Goal: Task Accomplishment & Management: Use online tool/utility

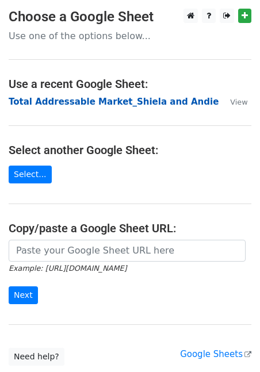
click at [53, 104] on strong "Total Addressable Market_Shiela and Andie" at bounding box center [114, 102] width 210 height 10
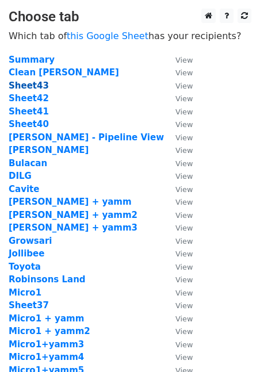
click at [35, 84] on strong "Sheet43" at bounding box center [29, 86] width 40 height 10
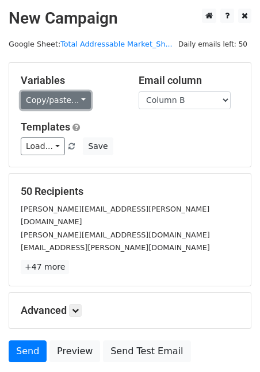
click at [64, 98] on link "Copy/paste..." at bounding box center [56, 101] width 70 height 18
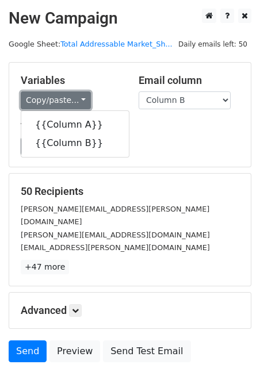
click at [64, 97] on link "Copy/paste..." at bounding box center [56, 101] width 70 height 18
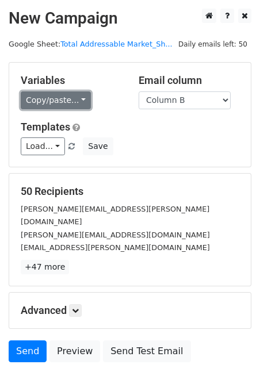
click at [70, 101] on link "Copy/paste..." at bounding box center [56, 101] width 70 height 18
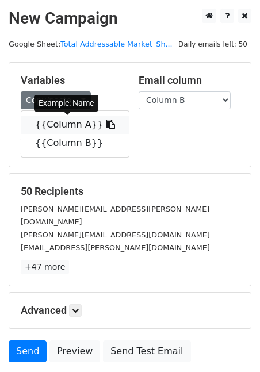
click at [70, 122] on link "{{Column A}}" at bounding box center [75, 125] width 108 height 18
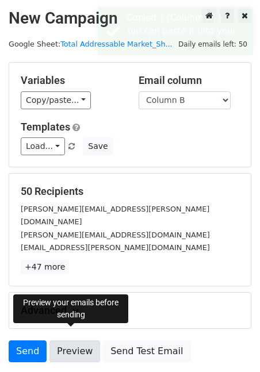
click at [77, 341] on link "Preview" at bounding box center [75, 352] width 51 height 22
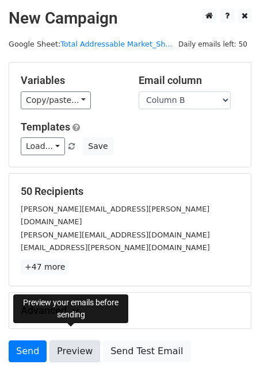
click at [72, 341] on link "Preview" at bounding box center [75, 352] width 51 height 22
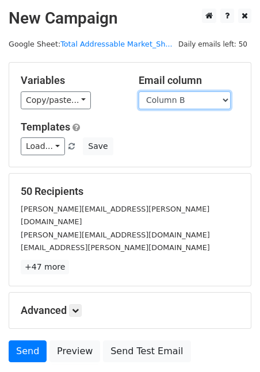
click at [159, 99] on select "Column A Column B" at bounding box center [185, 101] width 92 height 18
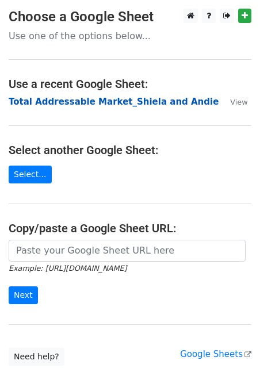
click at [73, 100] on strong "Total Addressable Market_Shiela and Andie" at bounding box center [114, 102] width 210 height 10
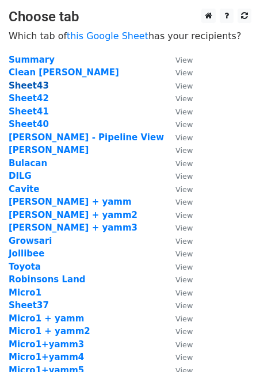
click at [32, 89] on strong "Sheet43" at bounding box center [29, 86] width 40 height 10
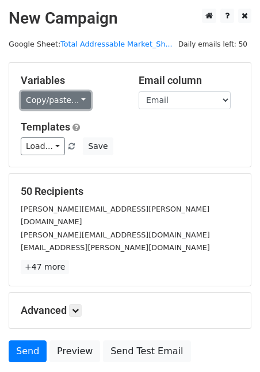
click at [66, 98] on link "Copy/paste..." at bounding box center [56, 101] width 70 height 18
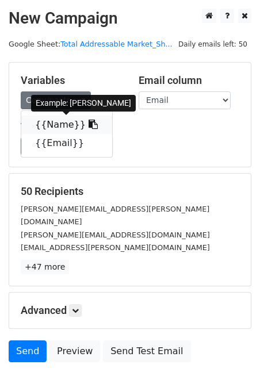
click at [68, 122] on link "{{Name}}" at bounding box center [66, 125] width 91 height 18
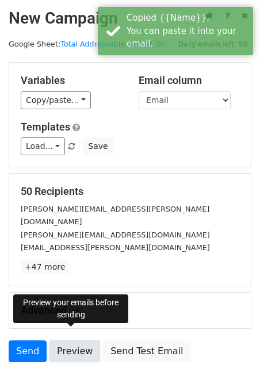
click at [69, 341] on link "Preview" at bounding box center [75, 352] width 51 height 22
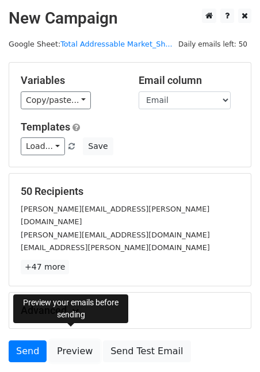
scroll to position [75, 0]
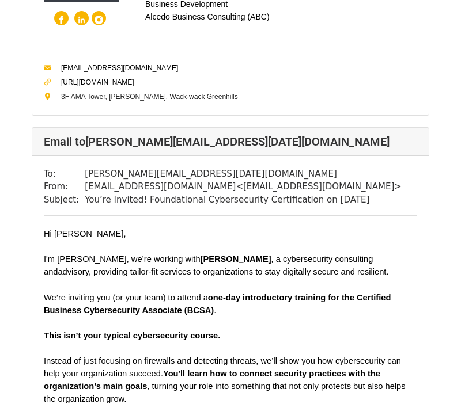
scroll to position [2036, 0]
